Goal: Task Accomplishment & Management: Complete application form

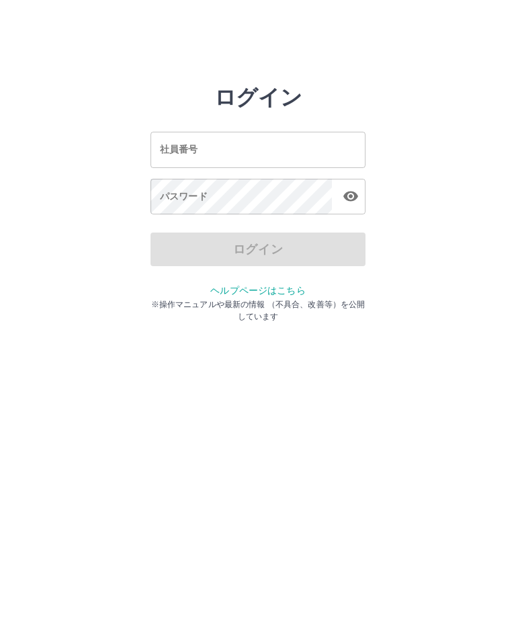
click at [171, 151] on div "社員番号 社員番号" at bounding box center [258, 150] width 215 height 36
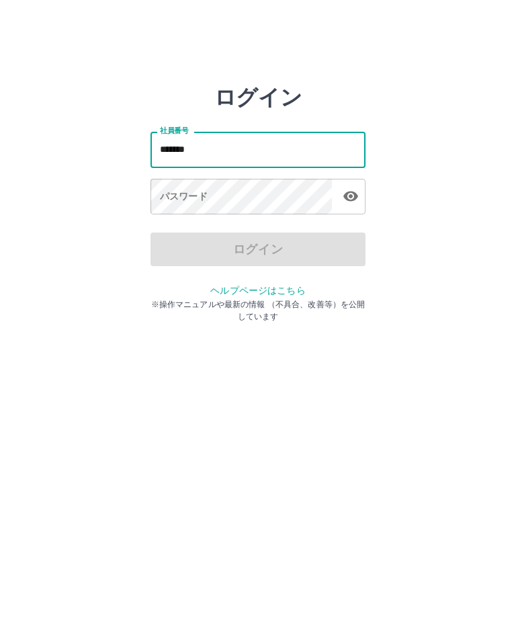
type input "*******"
click at [160, 196] on div "パスワード パスワード" at bounding box center [258, 198] width 215 height 38
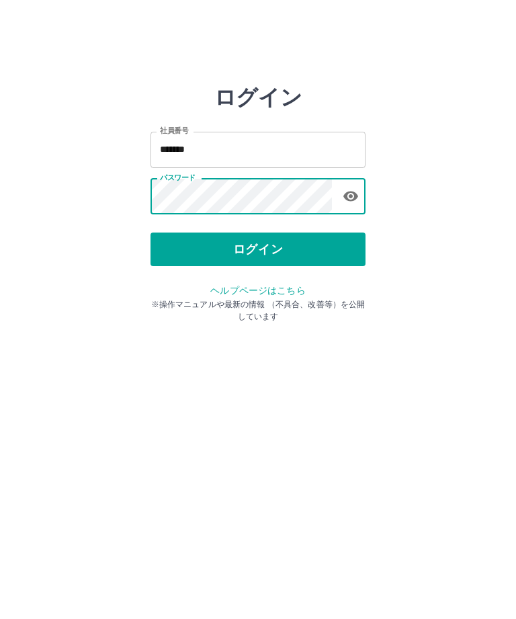
click at [280, 247] on button "ログイン" at bounding box center [258, 250] width 215 height 34
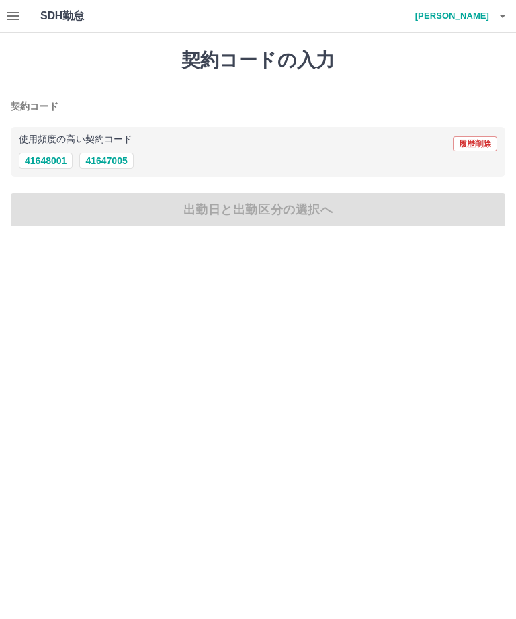
click at [77, 101] on input "契約コード" at bounding box center [248, 107] width 475 height 17
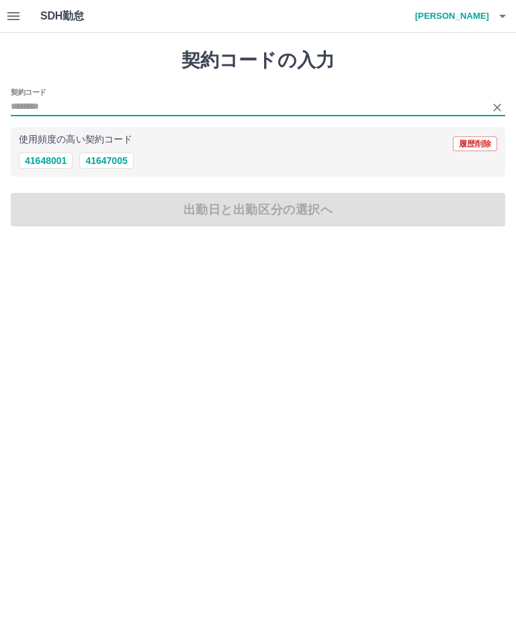
click at [118, 161] on button "41647005" at bounding box center [106, 161] width 54 height 16
type input "********"
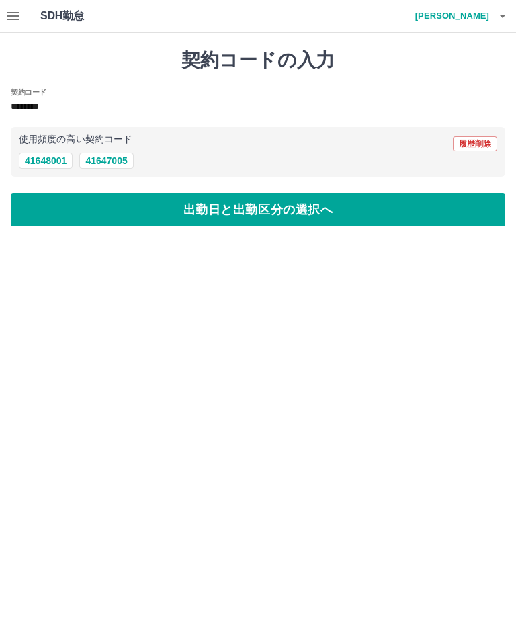
click at [239, 217] on button "出勤日と出勤区分の選択へ" at bounding box center [258, 210] width 495 height 34
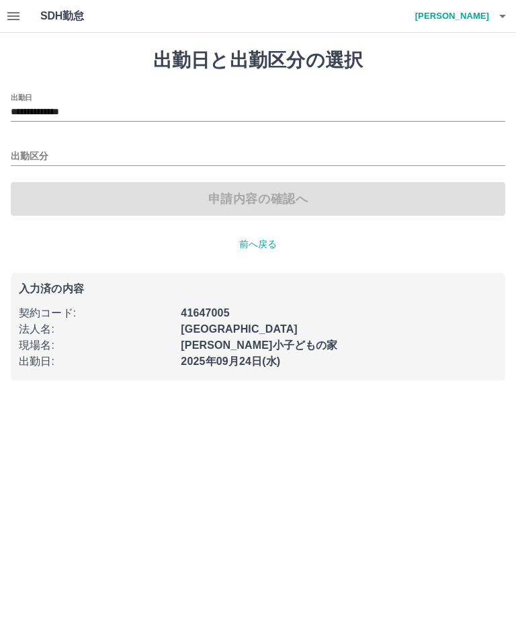
click at [65, 152] on input "出勤区分" at bounding box center [258, 157] width 495 height 17
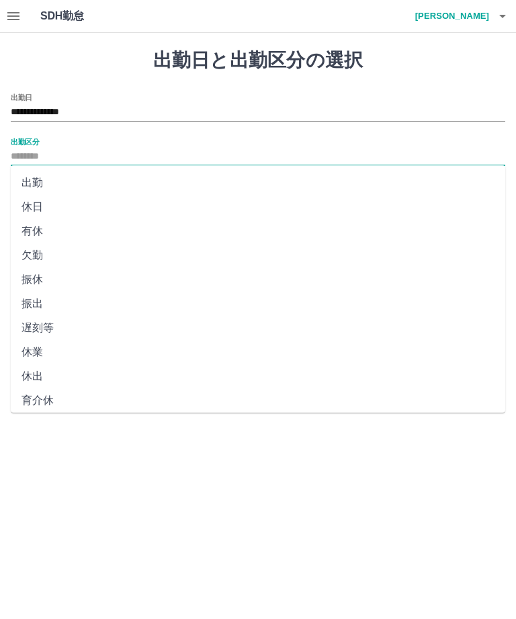
click at [32, 181] on li "出勤" at bounding box center [258, 183] width 495 height 24
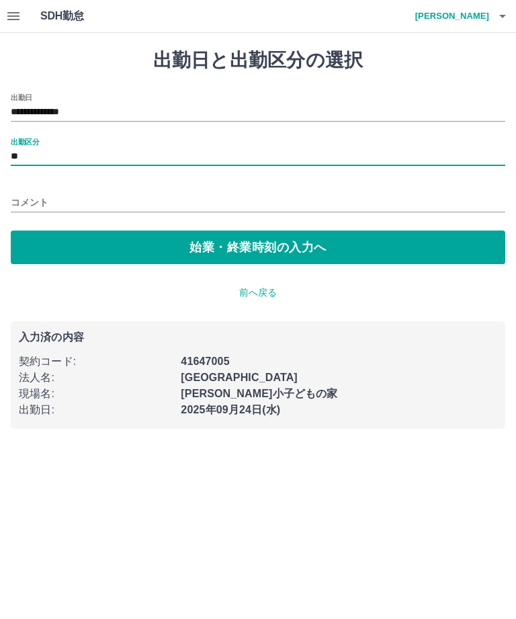
type input "**"
click at [247, 240] on button "始業・終業時刻の入力へ" at bounding box center [258, 248] width 495 height 34
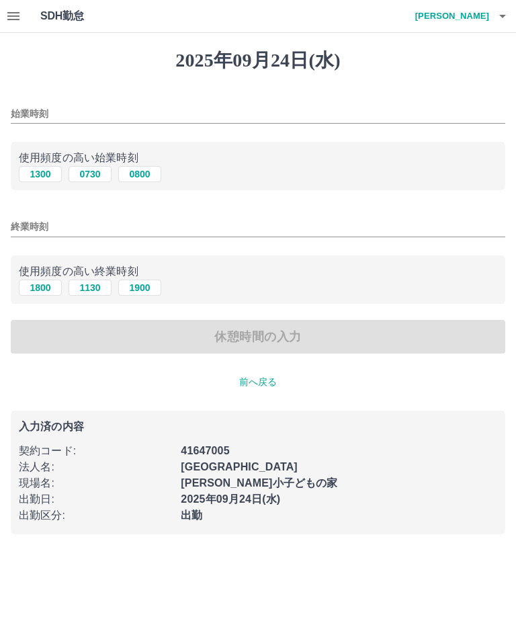
click at [67, 108] on input "始業時刻" at bounding box center [258, 113] width 495 height 19
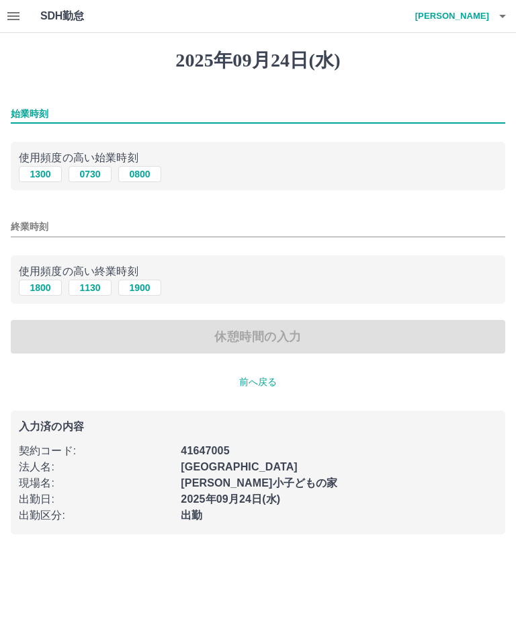
click at [40, 180] on button "1300" at bounding box center [40, 174] width 43 height 16
type input "****"
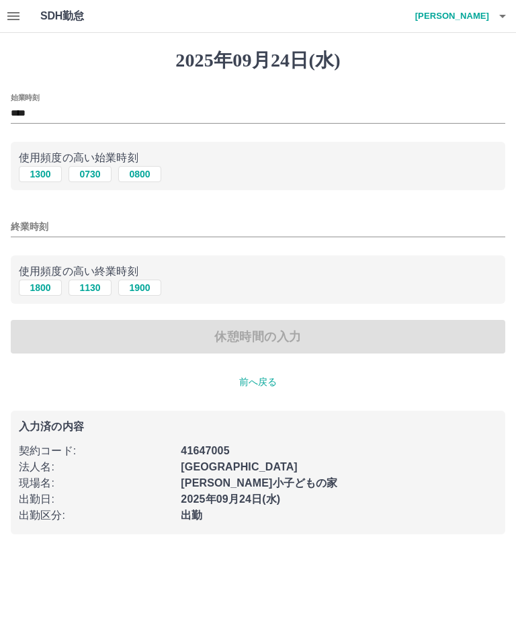
click at [63, 225] on input "終業時刻" at bounding box center [258, 226] width 495 height 19
click at [46, 294] on button "1800" at bounding box center [40, 288] width 43 height 16
type input "****"
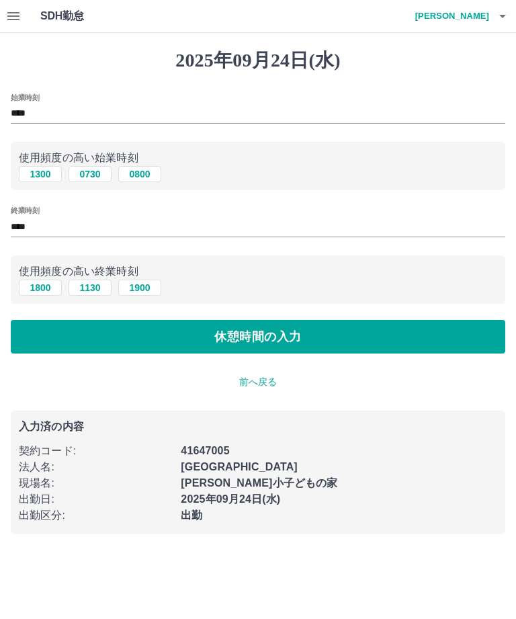
click at [241, 329] on button "休憩時間の入力" at bounding box center [258, 337] width 495 height 34
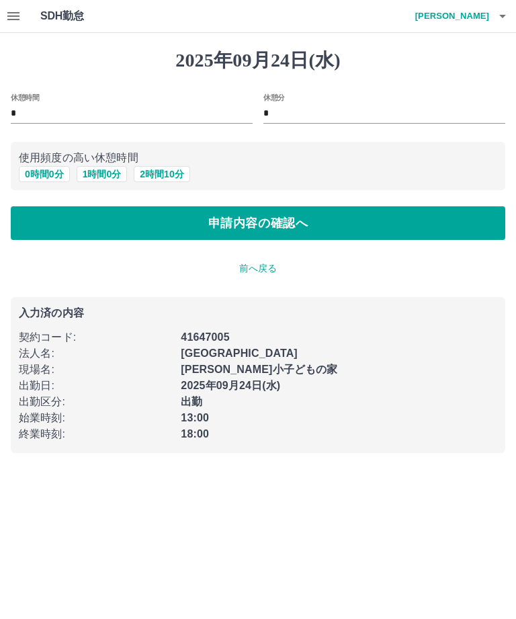
click at [28, 101] on label "休憩時間" at bounding box center [25, 97] width 28 height 10
click at [28, 104] on input "*" at bounding box center [132, 113] width 242 height 19
click at [44, 177] on button "0 時間 0 分" at bounding box center [44, 174] width 51 height 16
click at [233, 218] on button "申請内容の確認へ" at bounding box center [258, 223] width 495 height 34
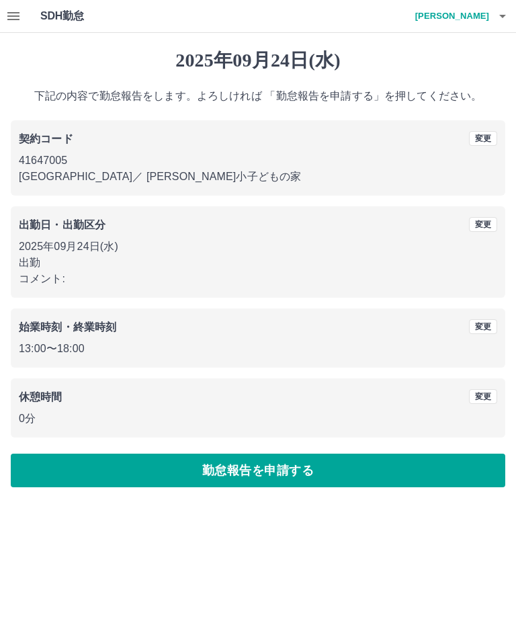
click at [282, 469] on button "勤怠報告を申請する" at bounding box center [258, 471] width 495 height 34
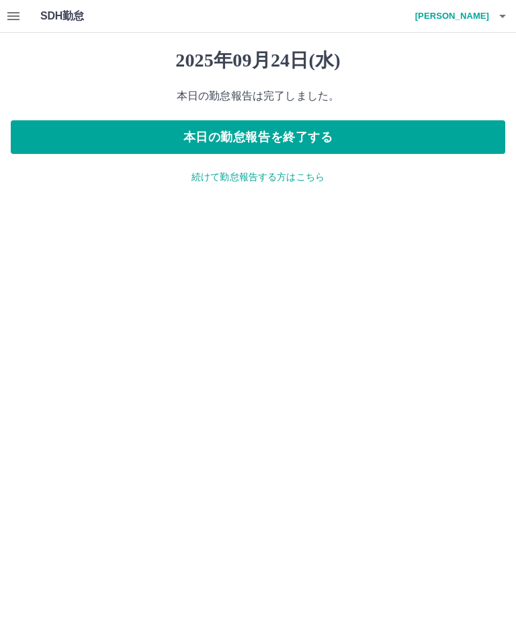
click at [17, 15] on icon "button" at bounding box center [13, 16] width 16 height 16
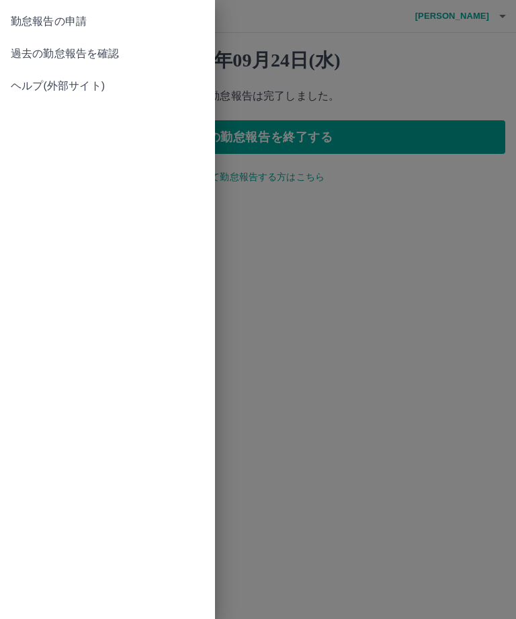
click at [91, 47] on span "過去の勤怠報告を確認" at bounding box center [108, 54] width 194 height 16
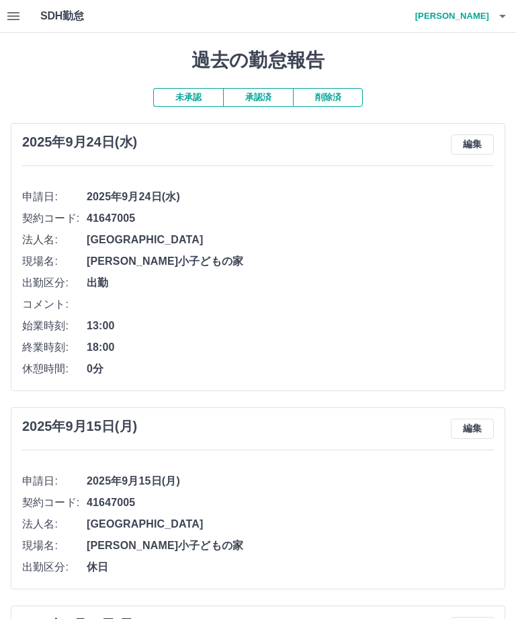
click at [510, 13] on icon "button" at bounding box center [503, 16] width 16 height 16
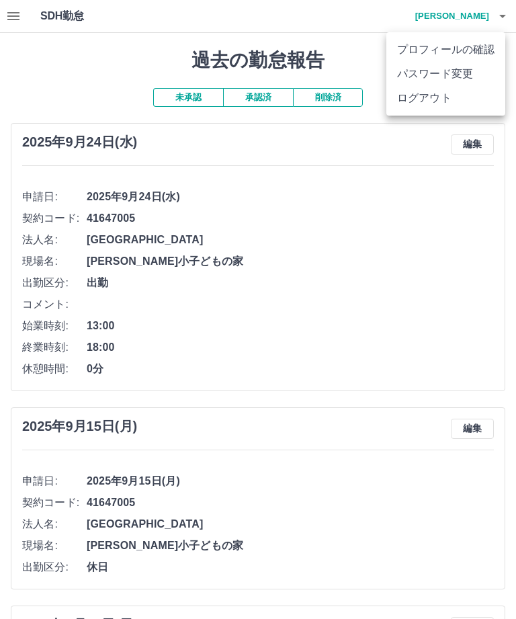
click at [432, 101] on li "ログアウト" at bounding box center [446, 98] width 119 height 24
